Goal: Task Accomplishment & Management: Complete application form

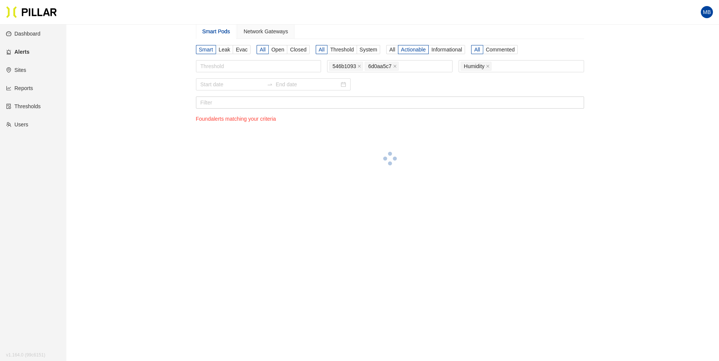
scroll to position [25, 0]
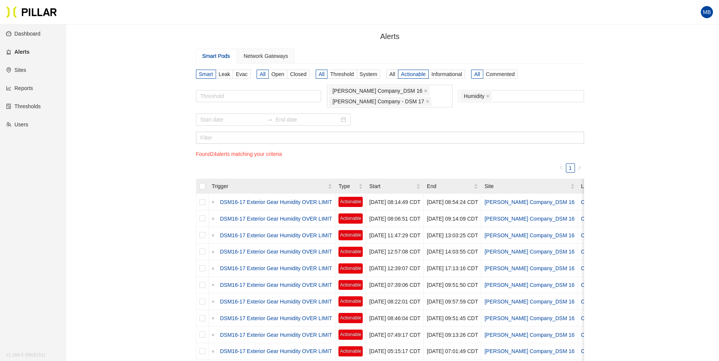
scroll to position [25, 0]
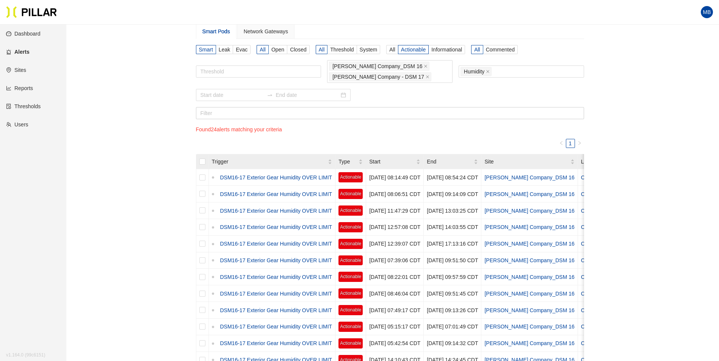
click at [26, 122] on link "Users" at bounding box center [17, 125] width 22 height 6
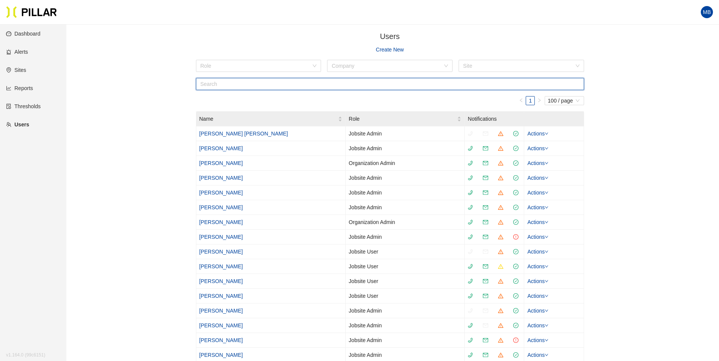
click at [213, 86] on input "text" at bounding box center [390, 84] width 388 height 12
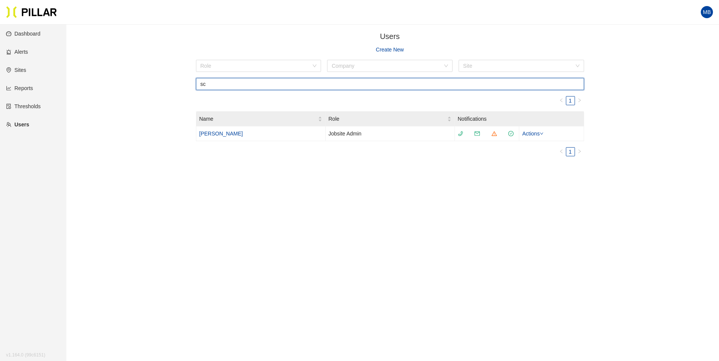
type input "s"
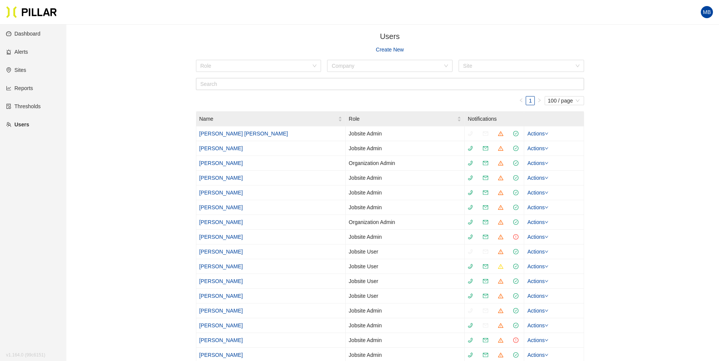
click at [387, 49] on link "Create New" at bounding box center [390, 49] width 28 height 8
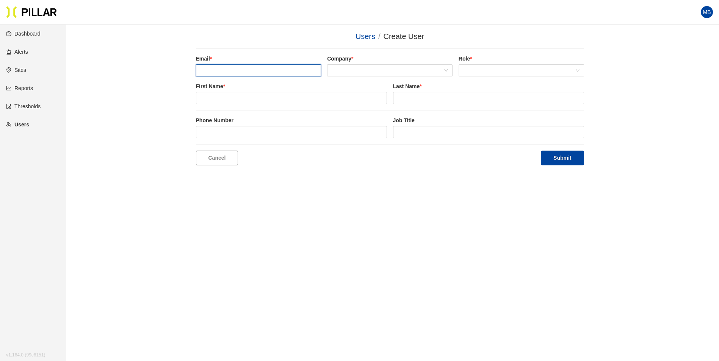
click at [230, 66] on input "email" at bounding box center [258, 70] width 125 height 12
type input "scott.whipple@epipower.com"
click at [358, 64] on div "Company *" at bounding box center [389, 66] width 125 height 22
click at [358, 68] on span at bounding box center [390, 70] width 116 height 11
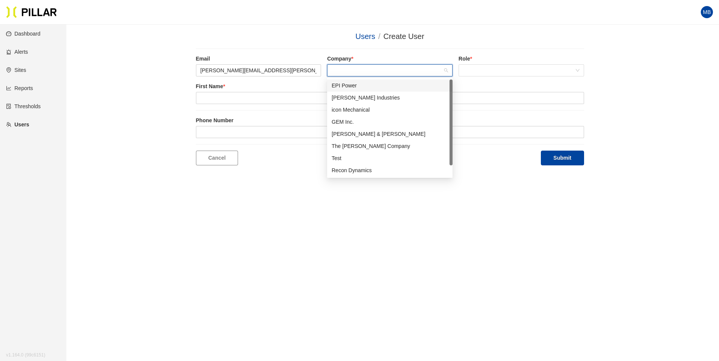
click at [356, 85] on div "EPI Power" at bounding box center [390, 85] width 116 height 8
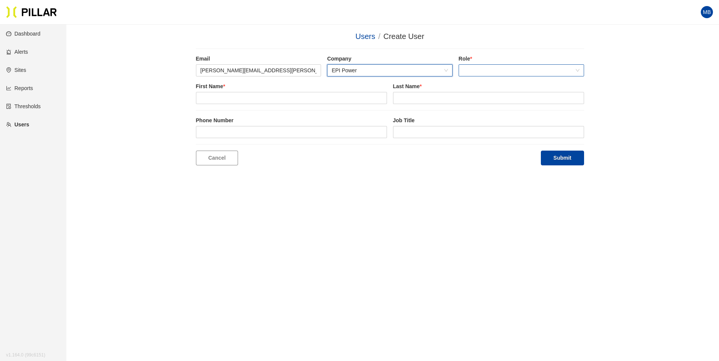
click at [475, 73] on span at bounding box center [521, 70] width 116 height 11
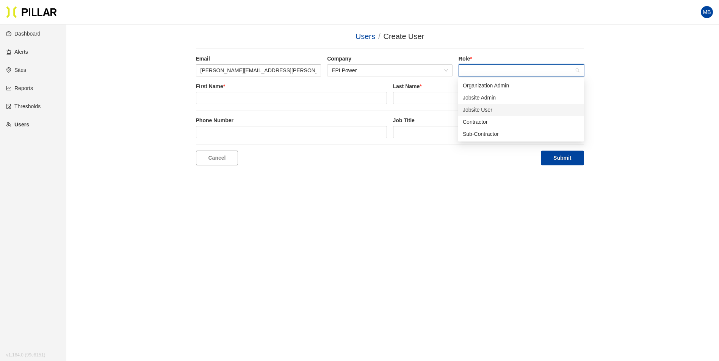
click at [488, 111] on div "Jobsite User" at bounding box center [521, 110] width 116 height 8
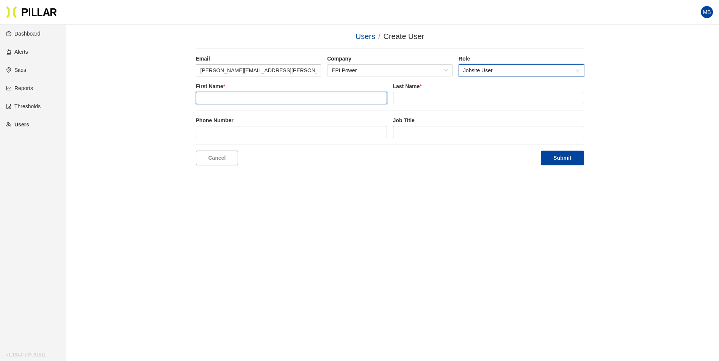
click at [271, 98] on input "text" at bounding box center [291, 98] width 191 height 12
type input "Scott"
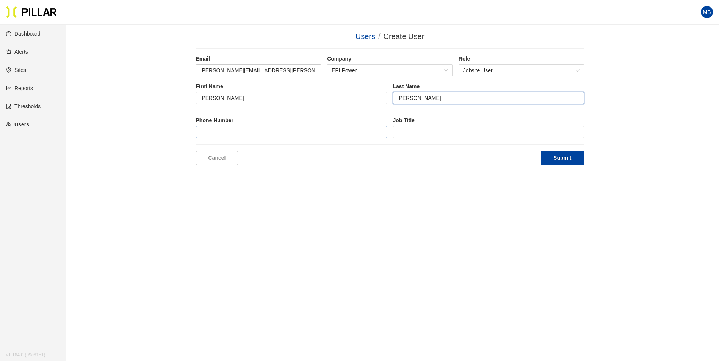
type input "Whipple"
click at [272, 129] on input "tel" at bounding box center [291, 132] width 191 height 12
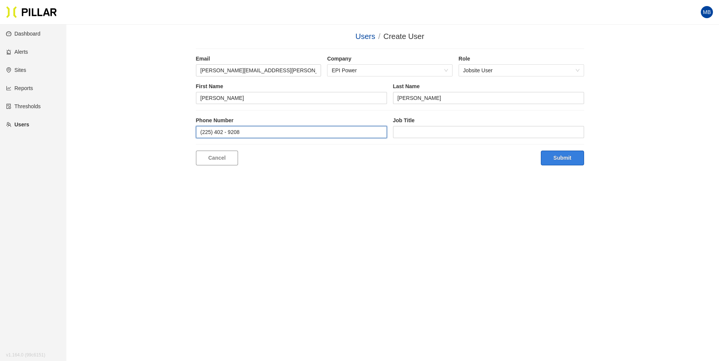
type input "(225) 402 - 9208"
click at [572, 158] on button "Submit" at bounding box center [562, 158] width 43 height 15
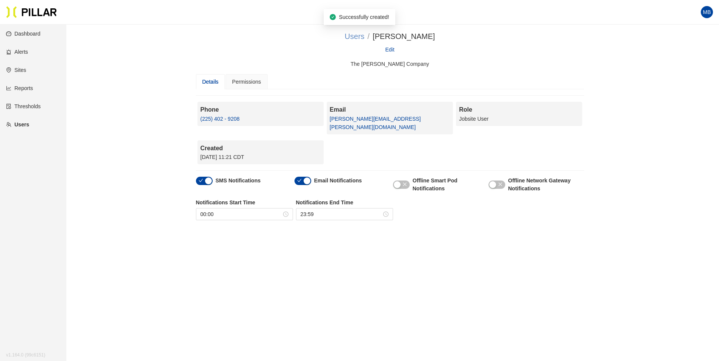
click at [364, 36] on link "Users" at bounding box center [354, 36] width 20 height 8
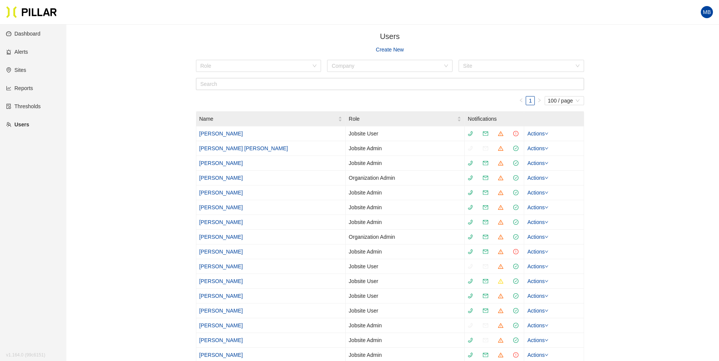
click at [387, 48] on link "Create New" at bounding box center [390, 49] width 28 height 8
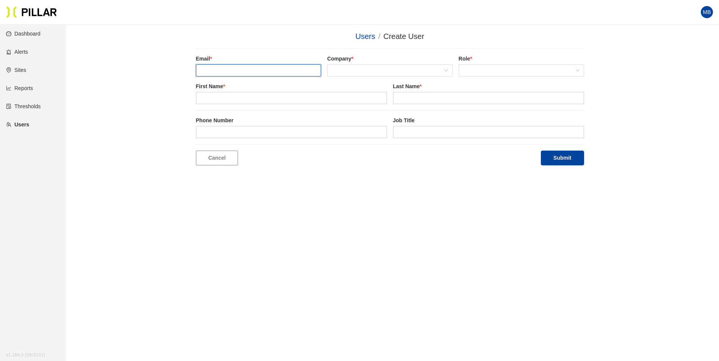
drag, startPoint x: 238, startPoint y: 72, endPoint x: 231, endPoint y: 72, distance: 6.5
click at [238, 72] on input "email" at bounding box center [258, 70] width 125 height 12
click at [369, 70] on span at bounding box center [390, 70] width 116 height 11
type input "cody.inmon@epipower.com"
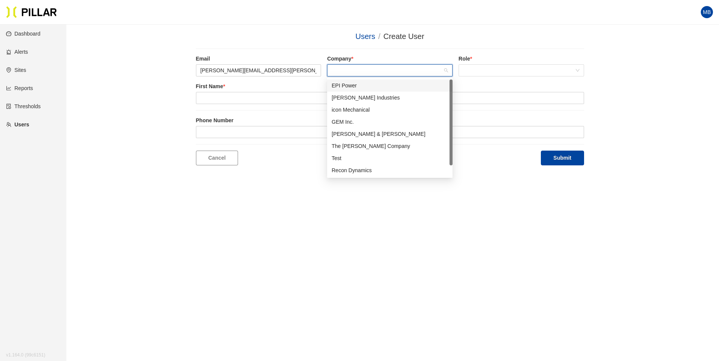
click at [375, 88] on div "EPI Power" at bounding box center [390, 85] width 116 height 8
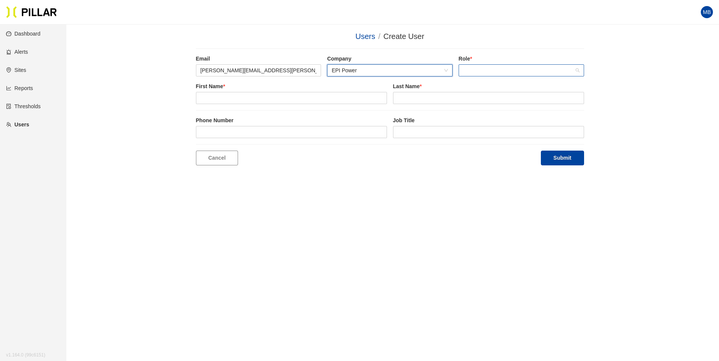
click at [475, 72] on span at bounding box center [521, 70] width 116 height 11
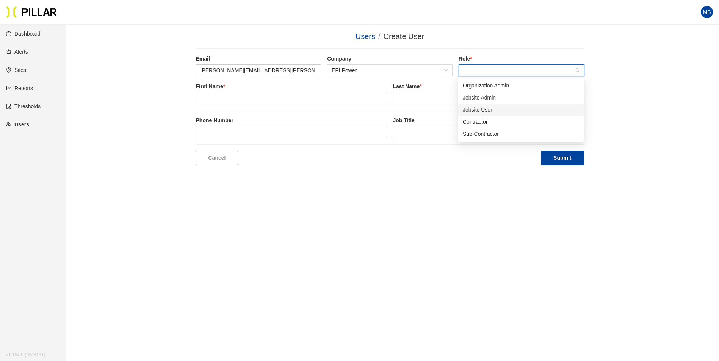
click at [477, 110] on div "Jobsite User" at bounding box center [521, 110] width 116 height 8
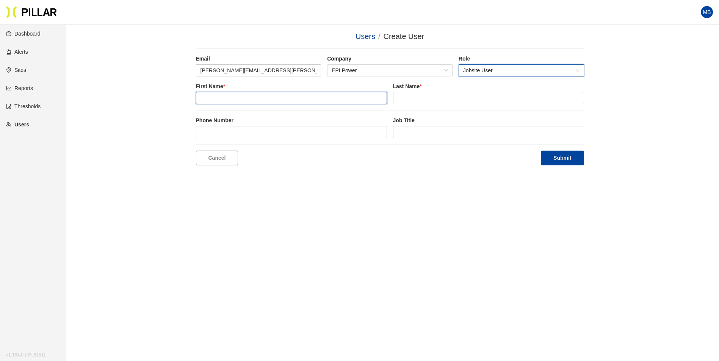
click at [287, 97] on input "text" at bounding box center [291, 98] width 191 height 12
type input "Cody"
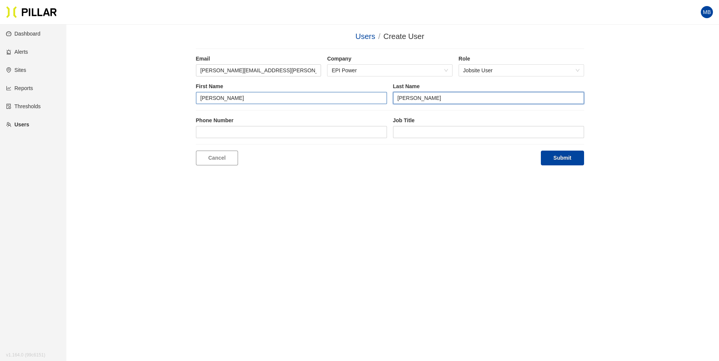
type input "Inmon"
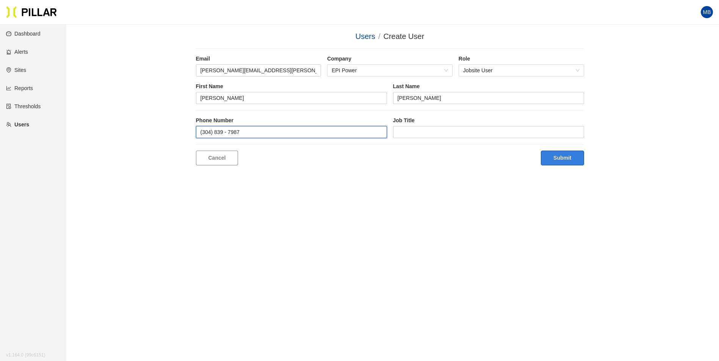
type input "(304) 839 - 7987"
click at [558, 161] on button "Submit" at bounding box center [562, 158] width 43 height 15
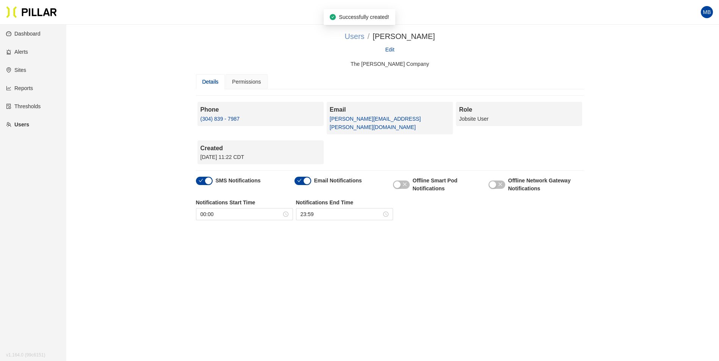
click at [364, 33] on link "Users" at bounding box center [354, 36] width 20 height 8
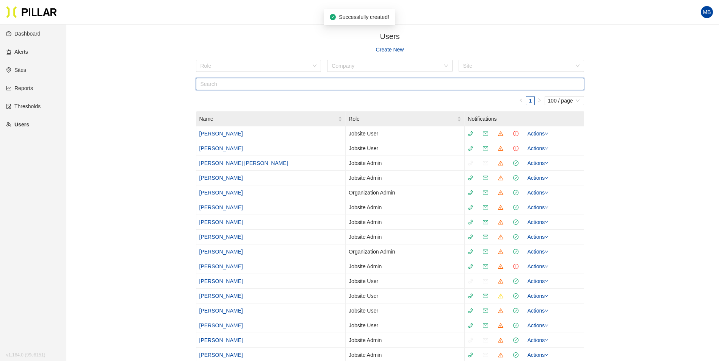
click at [235, 86] on input "text" at bounding box center [390, 84] width 388 height 12
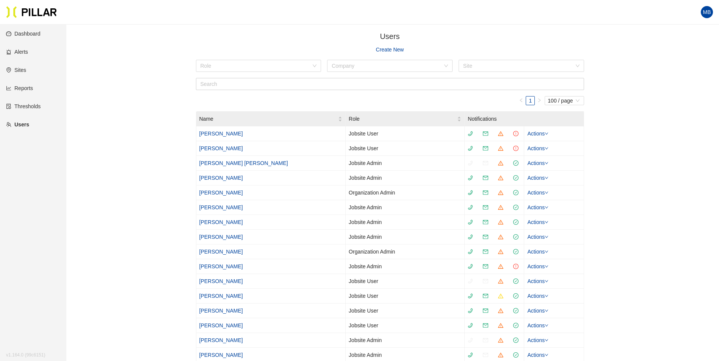
click at [398, 46] on link "Create New" at bounding box center [390, 49] width 28 height 8
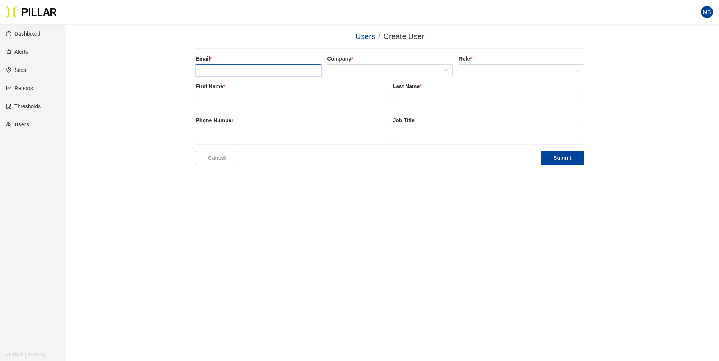
click at [239, 69] on input "email" at bounding box center [258, 70] width 125 height 12
click at [350, 74] on span at bounding box center [390, 70] width 116 height 11
type input "scott.klocke@epipower.com"
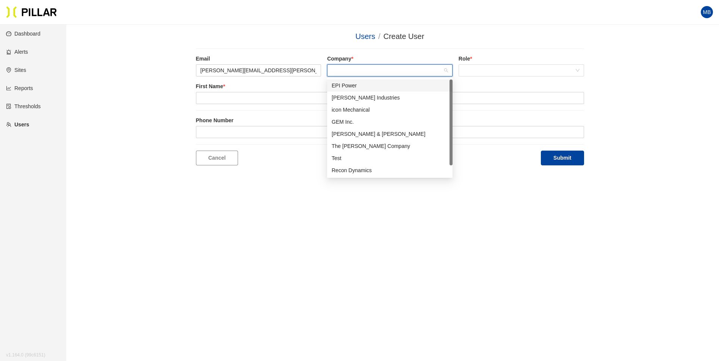
click at [350, 88] on div "EPI Power" at bounding box center [390, 85] width 116 height 8
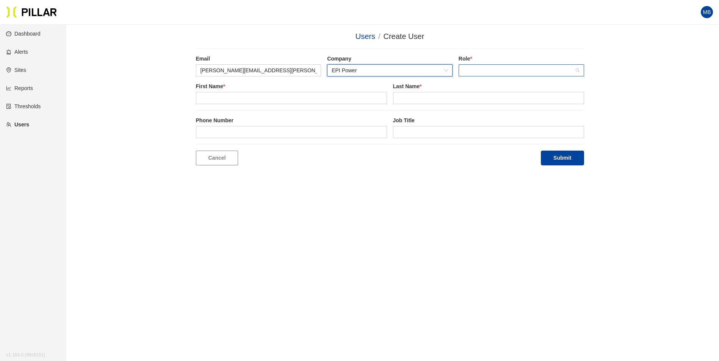
click at [501, 75] on span at bounding box center [521, 70] width 116 height 11
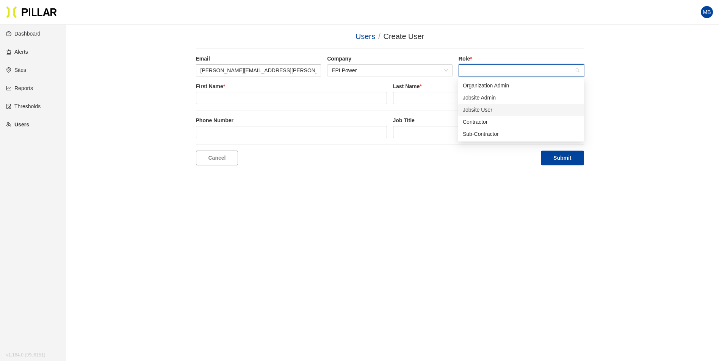
click at [483, 110] on div "Jobsite User" at bounding box center [521, 110] width 116 height 8
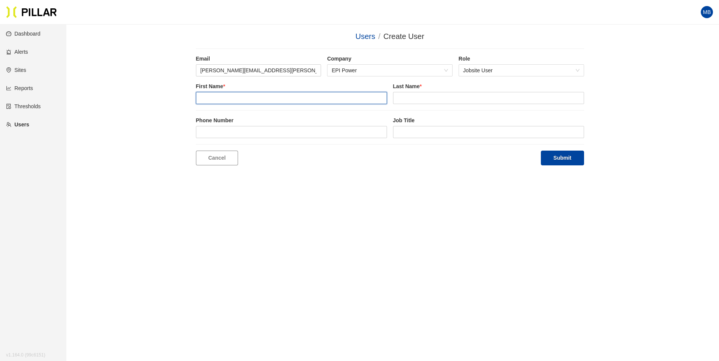
click at [237, 95] on input "text" at bounding box center [291, 98] width 191 height 12
type input "Scott"
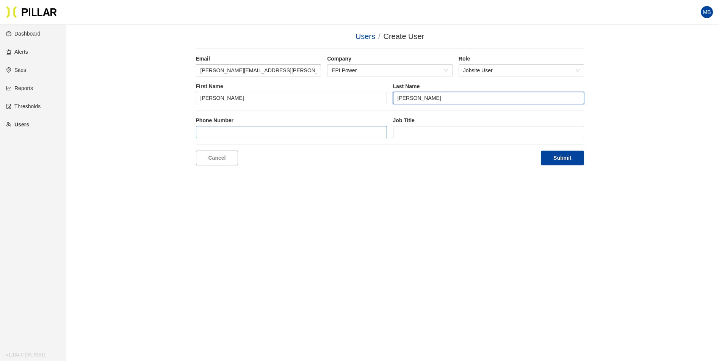
type input "Klocke"
click at [228, 128] on input "tel" at bounding box center [291, 132] width 191 height 12
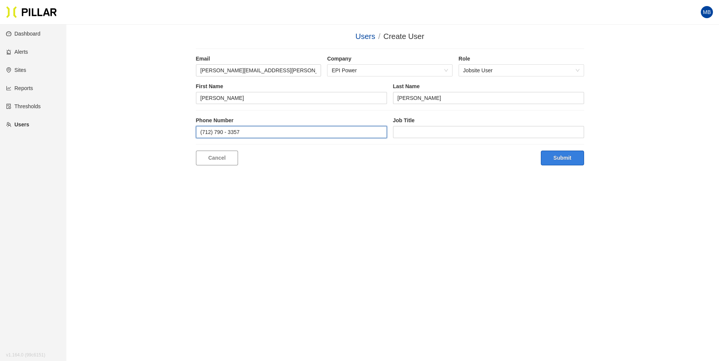
type input "(712) 790 - 3357"
click at [561, 157] on button "Submit" at bounding box center [562, 158] width 43 height 15
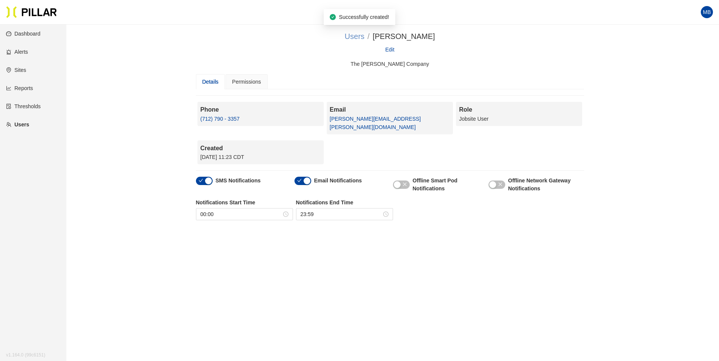
click at [364, 34] on link "Users" at bounding box center [354, 36] width 20 height 8
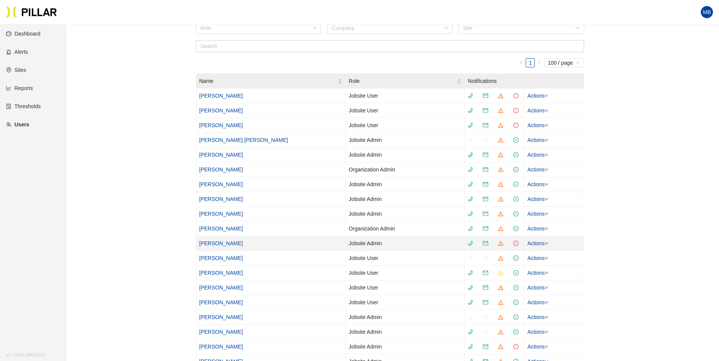
click at [204, 243] on link "Nick Anderson" at bounding box center [221, 244] width 44 height 6
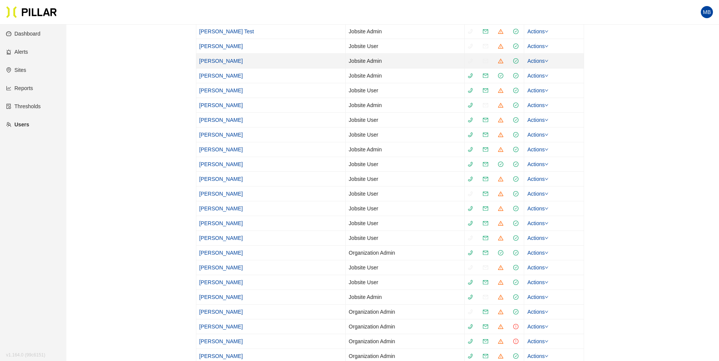
scroll to position [606, 0]
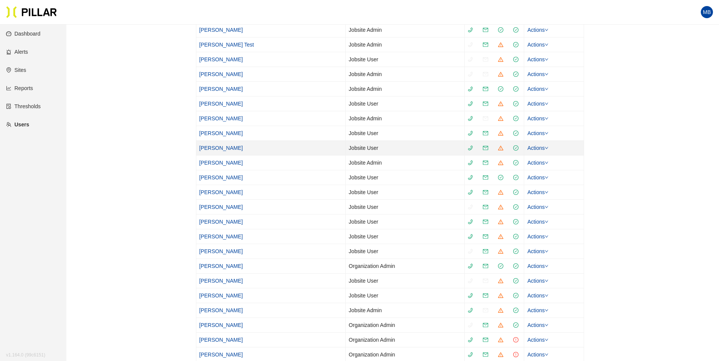
click at [206, 147] on link "Jack Rude" at bounding box center [221, 148] width 44 height 6
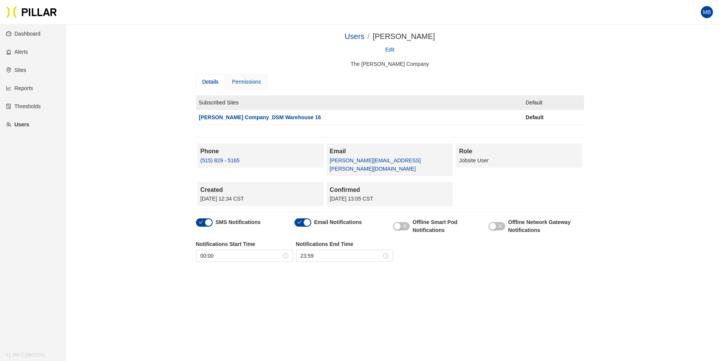
click at [263, 87] on div "Permissions" at bounding box center [246, 81] width 42 height 15
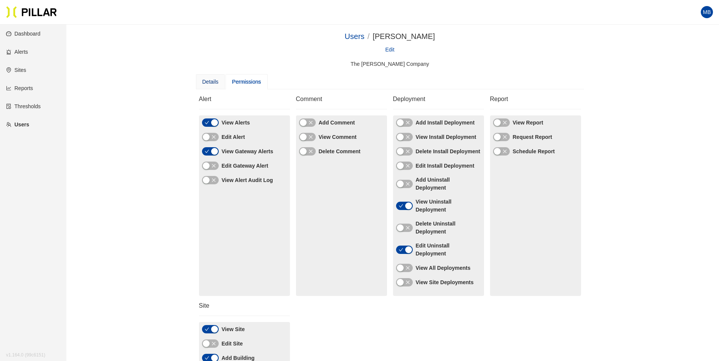
click at [216, 84] on div "Details" at bounding box center [210, 82] width 16 height 8
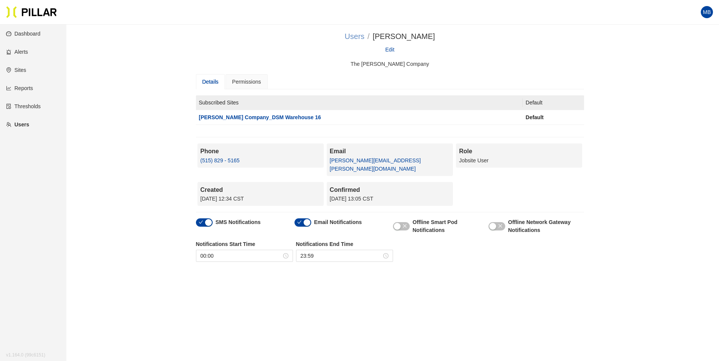
click at [362, 36] on link "Users" at bounding box center [354, 36] width 20 height 8
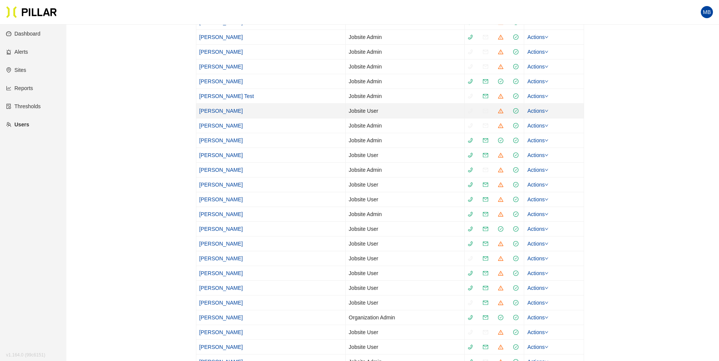
scroll to position [568, 0]
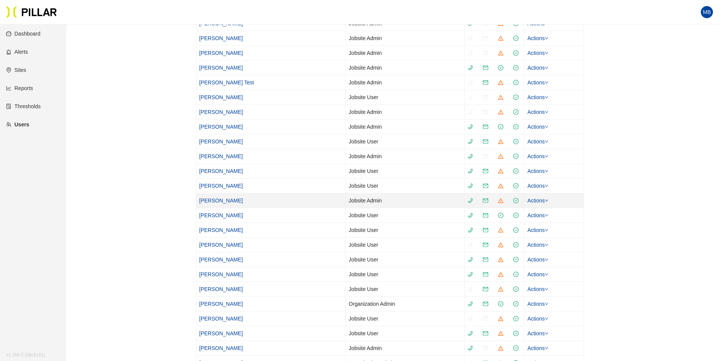
click at [208, 202] on link "Nick Woodard" at bounding box center [221, 201] width 44 height 6
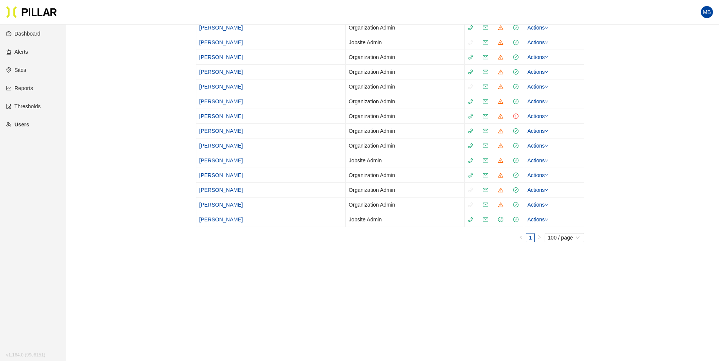
scroll to position [1075, 0]
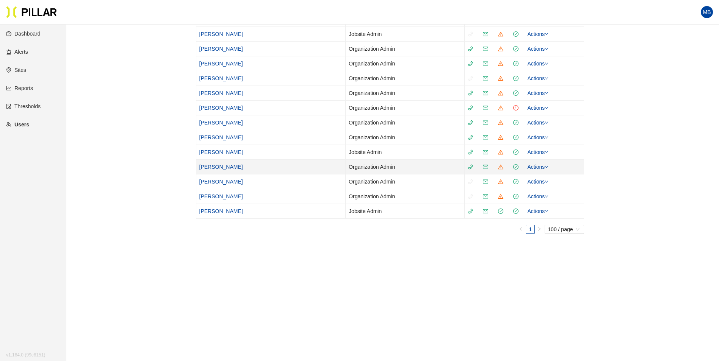
click at [215, 167] on link "Andrew Gall" at bounding box center [221, 167] width 44 height 6
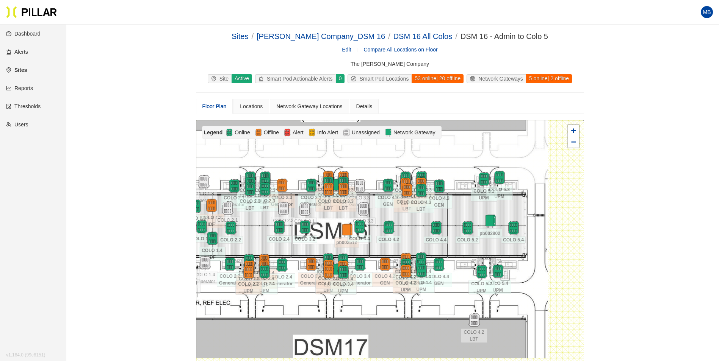
drag, startPoint x: 494, startPoint y: 264, endPoint x: 412, endPoint y: 232, distance: 88.3
click at [462, 241] on div at bounding box center [389, 255] width 387 height 271
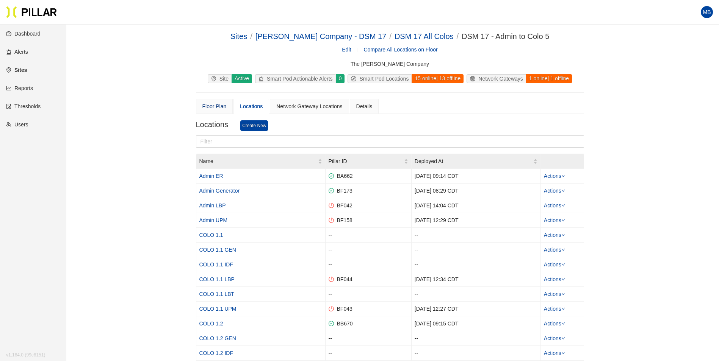
click at [214, 106] on div "Floor Plan" at bounding box center [214, 106] width 24 height 8
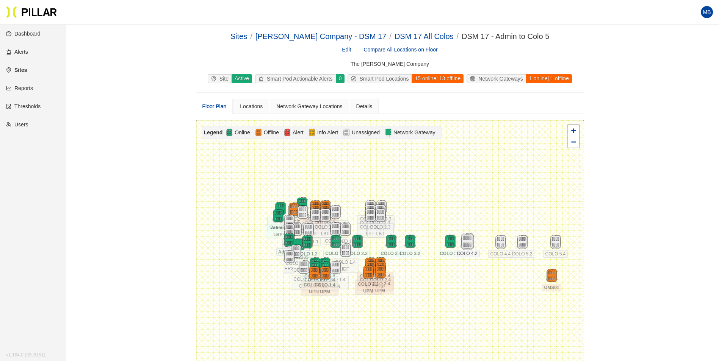
click at [471, 237] on img at bounding box center [467, 242] width 16 height 16
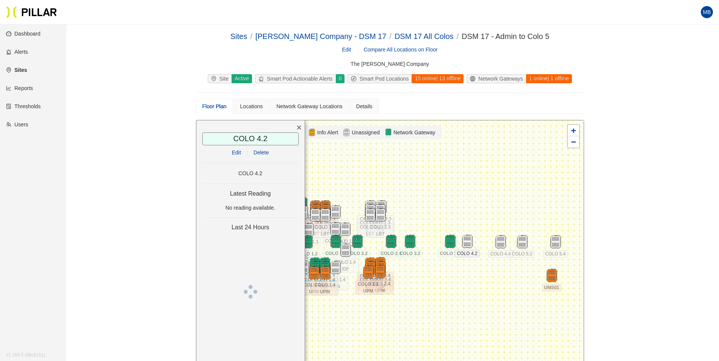
click at [234, 152] on link "Edit" at bounding box center [236, 153] width 9 height 6
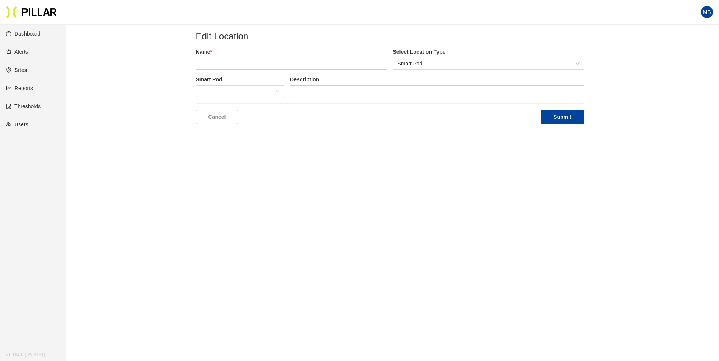
type input "COLO 4.2"
click at [256, 96] on span at bounding box center [239, 91] width 79 height 11
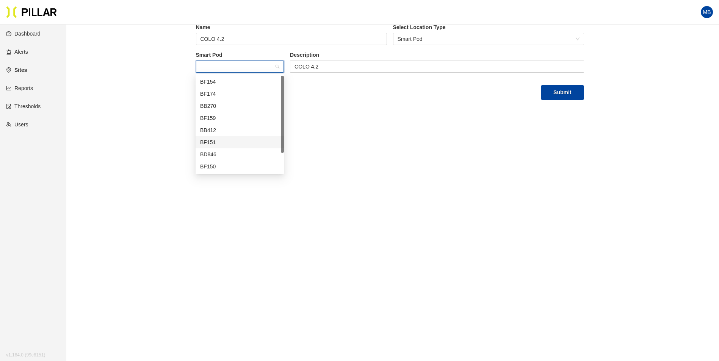
click at [332, 153] on main "Edit Location Name COLO 4.2 Select Location Type Smart Pod Smart Pod Descriptio…" at bounding box center [359, 180] width 719 height 361
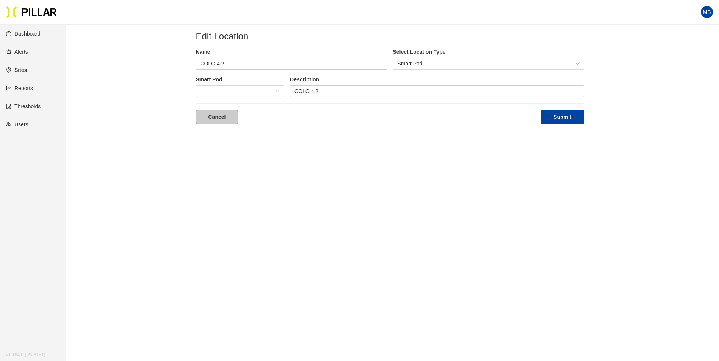
click at [212, 115] on link "Cancel" at bounding box center [217, 117] width 42 height 15
